Goal: Complete application form: Complete application form

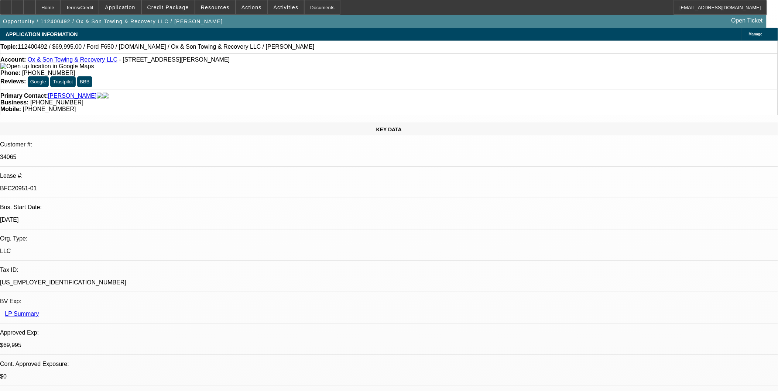
select select "0"
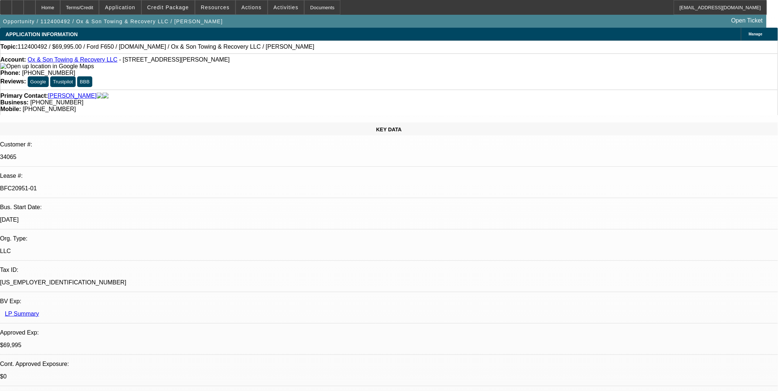
select select "0"
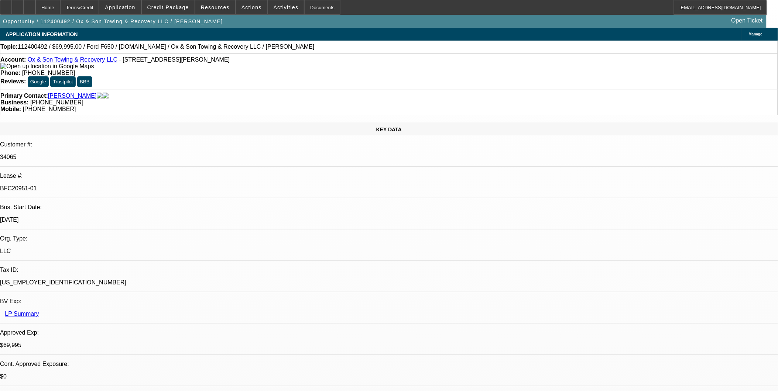
select select "0"
select select "1"
select select "3"
select select "6"
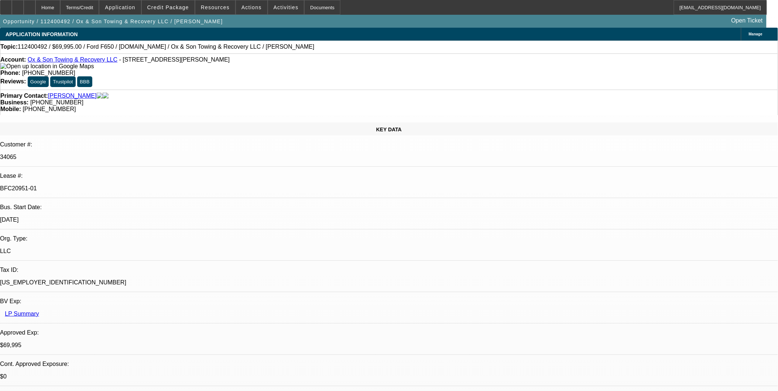
select select "1"
select select "3"
select select "6"
select select "1"
select select "3"
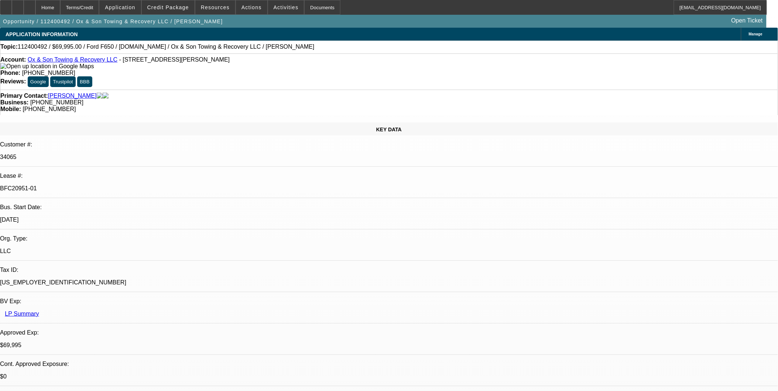
select select "6"
select select "1"
select select "3"
select select "6"
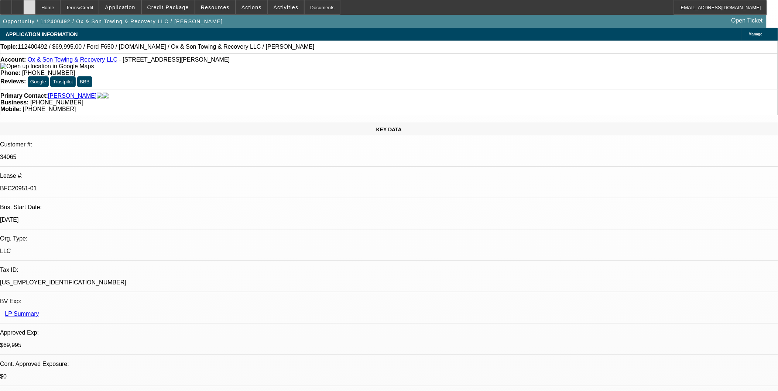
click at [35, 9] on div at bounding box center [30, 7] width 12 height 15
select select "0"
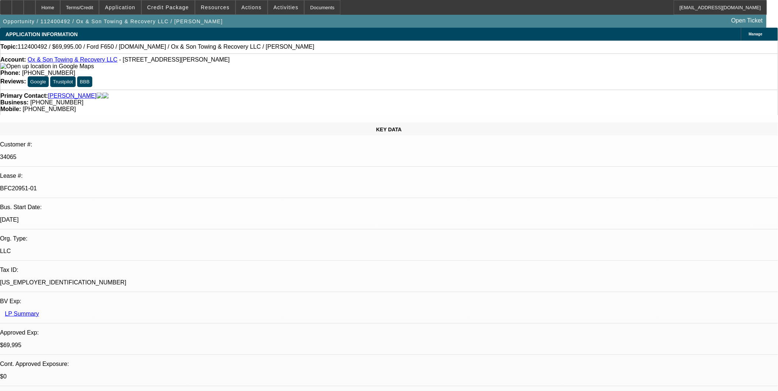
select select "0"
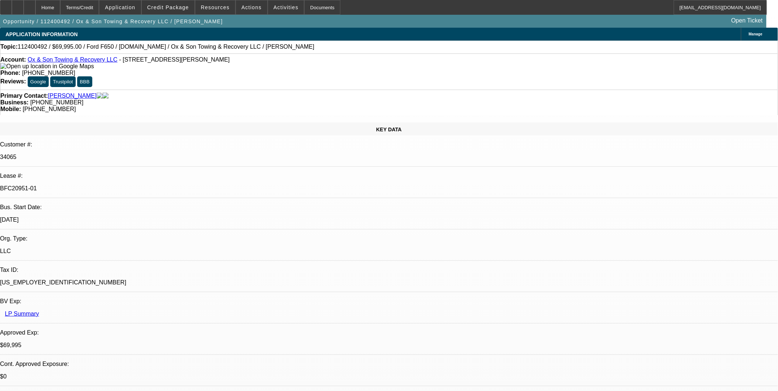
select select "0"
select select "1"
select select "3"
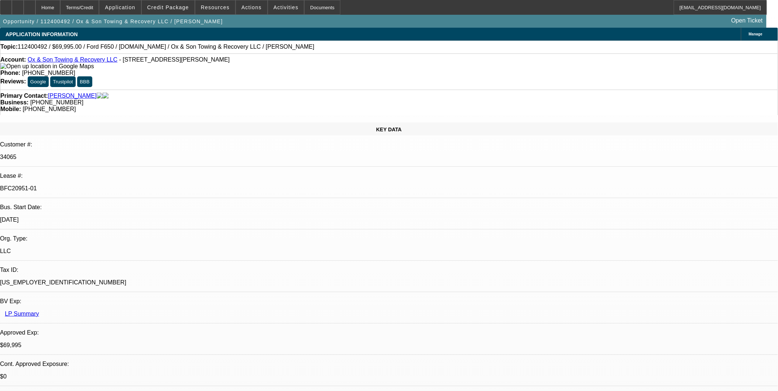
select select "6"
select select "1"
select select "3"
select select "6"
select select "1"
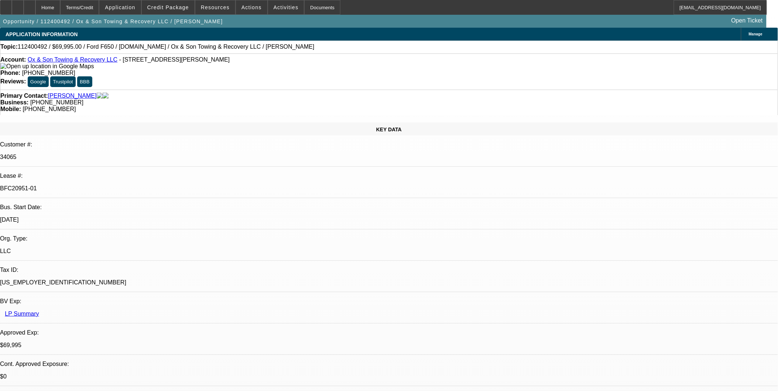
select select "3"
select select "6"
select select "1"
select select "3"
select select "6"
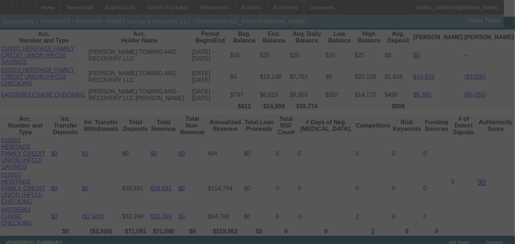
scroll to position [1485, 0]
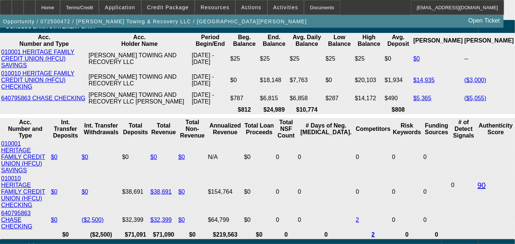
select select "0"
select select "2"
select select "0"
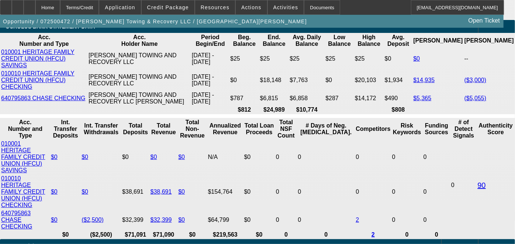
select select "0"
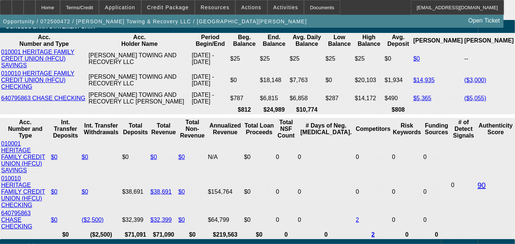
select select "2"
select select "0"
select select "1"
select select "2"
select select "6"
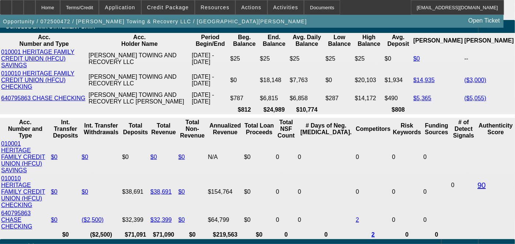
select select "1"
select select "6"
select select "1"
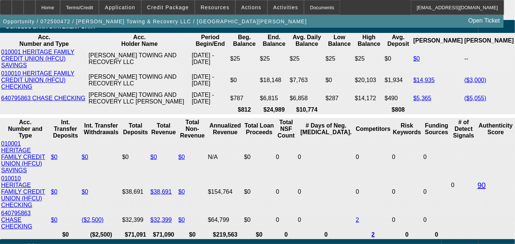
select select "6"
select select "1"
select select "2"
select select "6"
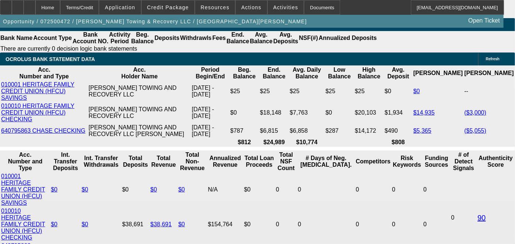
scroll to position [1403, 0]
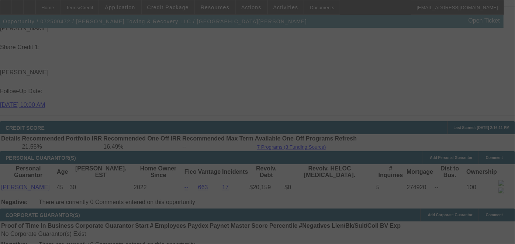
scroll to position [1115, 0]
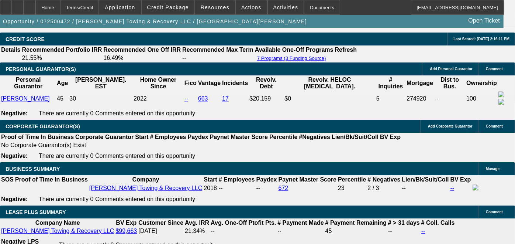
select select "0"
select select "2"
select select "0.1"
select select "4"
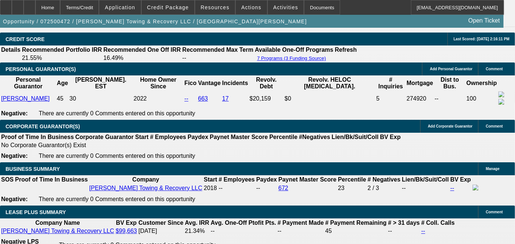
select select "0"
select select "2"
select select "0"
select select "6"
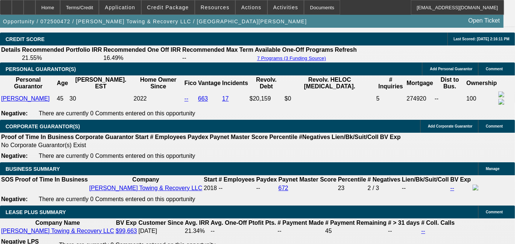
select select "0"
select select "2"
select select "0.1"
select select "4"
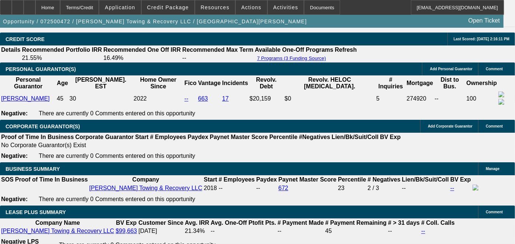
select select "0.1"
select select "2"
select select "0.1"
select select "4"
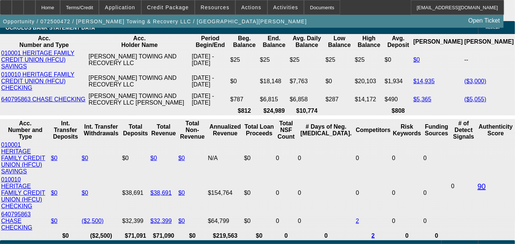
scroll to position [1485, 0]
